Goal: Information Seeking & Learning: Learn about a topic

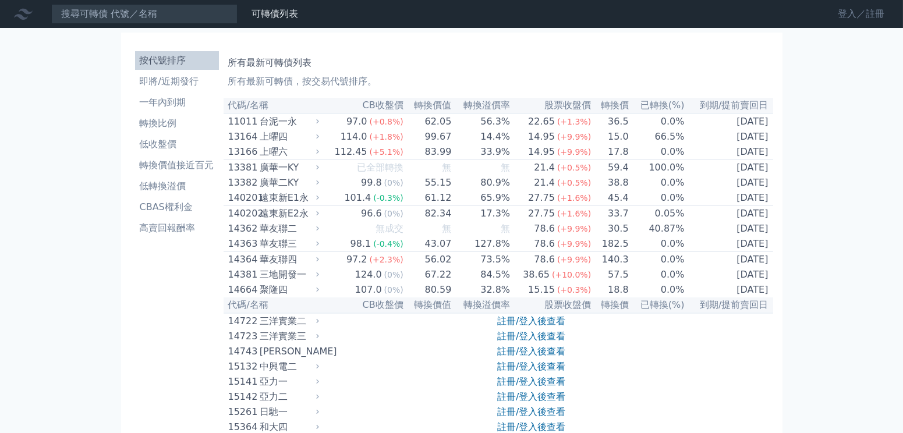
click at [828, 11] on link "登入／註冊" at bounding box center [860, 14] width 65 height 19
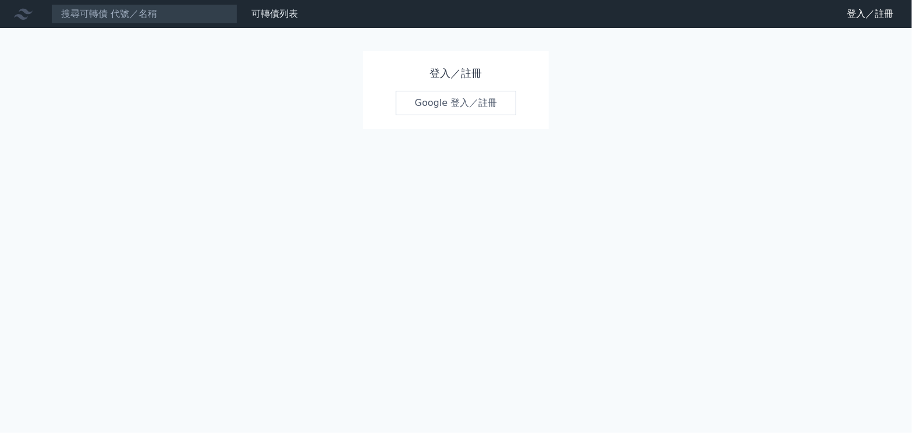
click at [434, 115] on link "Google 登入／註冊" at bounding box center [456, 103] width 121 height 24
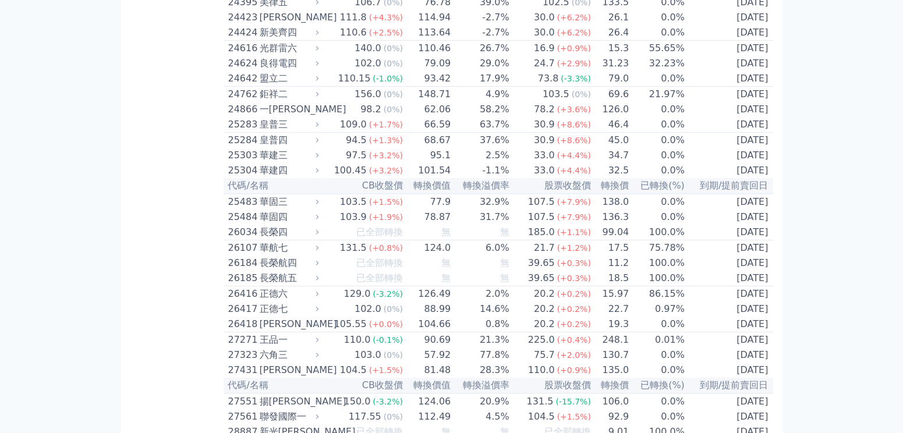
scroll to position [1139, 0]
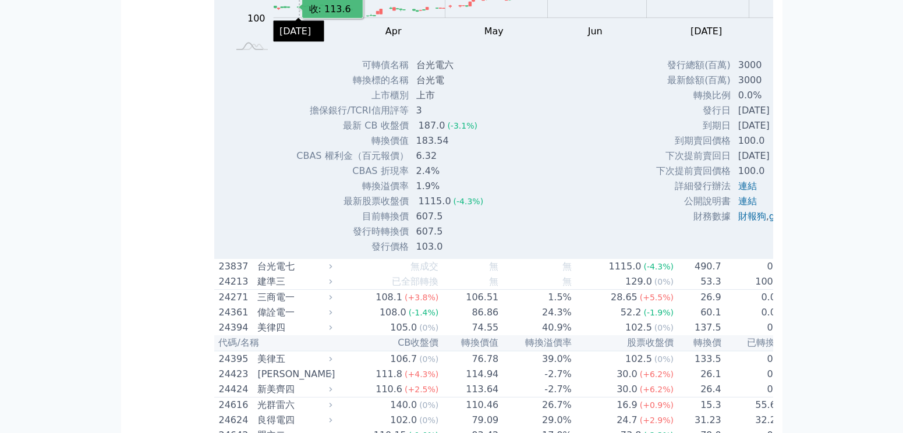
scroll to position [1376, 0]
